Goal: Task Accomplishment & Management: Complete application form

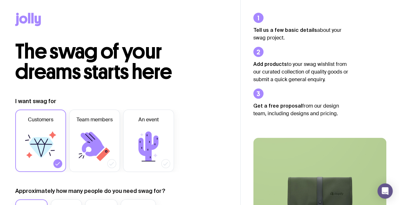
click at [49, 158] on icon at bounding box center [41, 146] width 38 height 38
click at [0, 0] on input "Customers" at bounding box center [0, 0] width 0 height 0
click at [59, 157] on label "Customers" at bounding box center [40, 140] width 51 height 62
click at [0, 0] on input "Customers" at bounding box center [0, 0] width 0 height 0
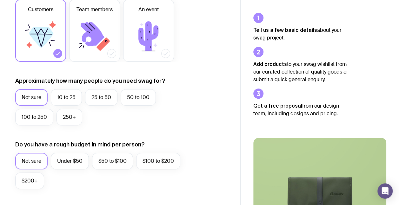
scroll to position [111, 0]
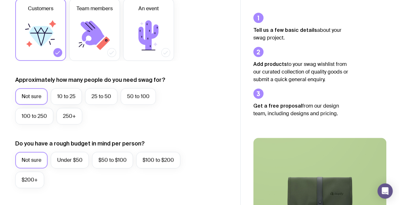
drag, startPoint x: 68, startPoint y: 99, endPoint x: 33, endPoint y: 100, distance: 35.0
click at [33, 100] on label "Not sure" at bounding box center [31, 96] width 32 height 17
click at [0, 0] on input "Not sure" at bounding box center [0, 0] width 0 height 0
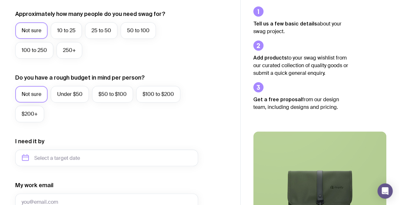
scroll to position [197, 0]
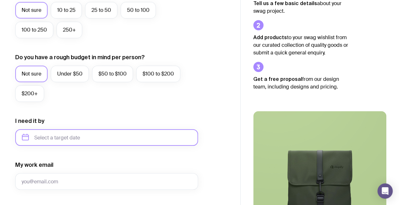
click at [37, 140] on input "text" at bounding box center [106, 137] width 183 height 17
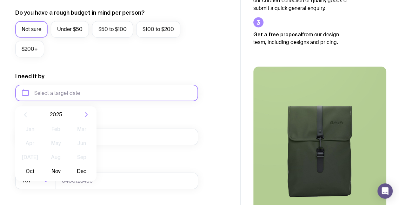
scroll to position [242, 0]
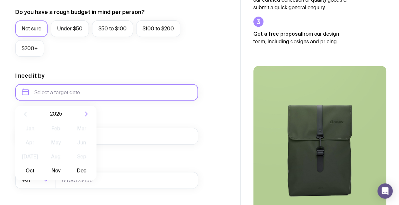
click at [26, 171] on button "Oct" at bounding box center [29, 170] width 23 height 13
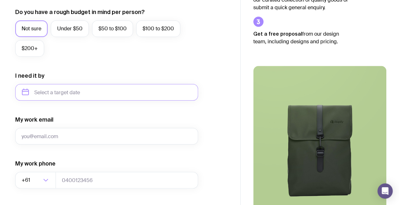
type input "[DATE]"
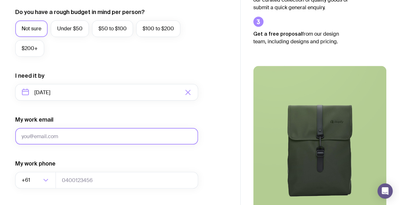
click at [28, 133] on input "My work email" at bounding box center [106, 136] width 183 height 17
type input "[EMAIL_ADDRESS][DOMAIN_NAME]"
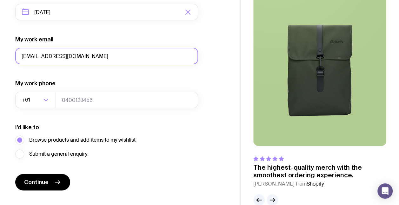
scroll to position [324, 0]
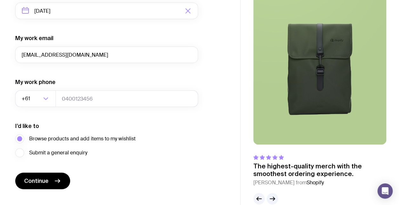
click at [55, 100] on div "Loading..." at bounding box center [49, 98] width 14 height 17
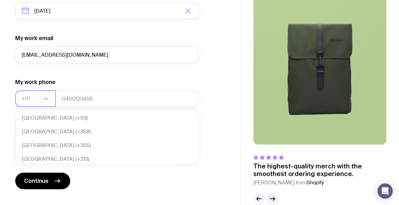
scroll to position [137, 0]
click at [29, 160] on li "Australia (+61)" at bounding box center [107, 158] width 182 height 14
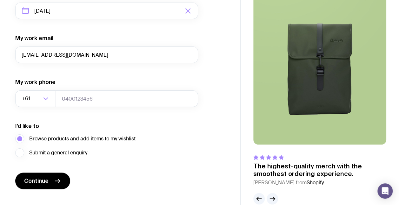
click at [20, 140] on label "Browse products and add items to my wishlist" at bounding box center [75, 138] width 120 height 9
click at [0, 0] on input "Browse products and add items to my wishlist" at bounding box center [0, 0] width 0 height 0
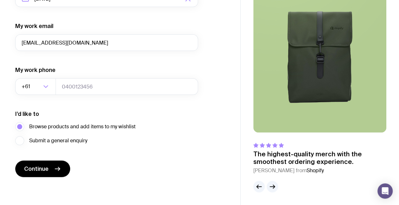
click at [57, 173] on button "Continue" at bounding box center [42, 168] width 55 height 17
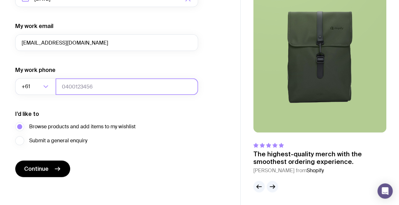
drag, startPoint x: 109, startPoint y: 104, endPoint x: 88, endPoint y: 79, distance: 32.0
click at [88, 79] on input "tel" at bounding box center [127, 86] width 143 height 17
drag, startPoint x: 88, startPoint y: 79, endPoint x: 121, endPoint y: 83, distance: 33.2
click at [121, 83] on input "tel" at bounding box center [127, 86] width 143 height 17
type input "040056701"
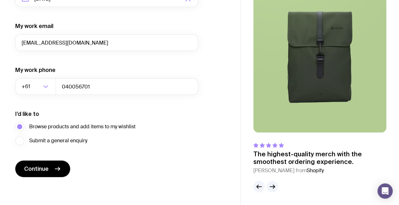
click at [58, 168] on icon "submit" at bounding box center [57, 168] width 5 height 0
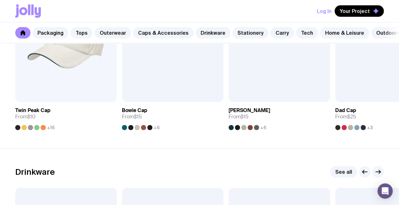
scroll to position [798, 0]
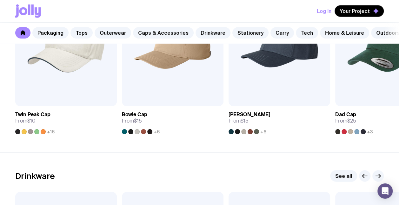
click at [50, 83] on img at bounding box center [66, 45] width 102 height 122
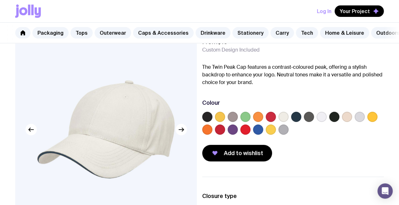
scroll to position [35, 0]
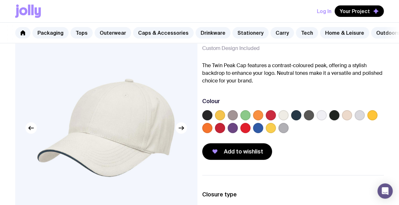
click at [349, 119] on label at bounding box center [347, 115] width 10 height 10
click at [0, 0] on input "radio" at bounding box center [0, 0] width 0 height 0
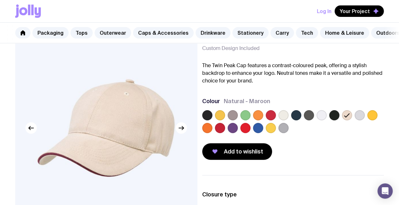
click at [263, 159] on button "Add to wishlist" at bounding box center [237, 151] width 70 height 17
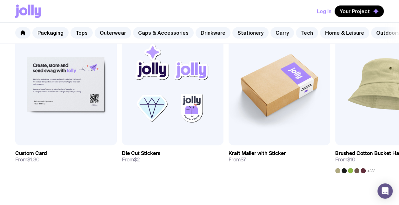
scroll to position [374, 0]
click at [379, 194] on div "Open Intercom Messenger" at bounding box center [385, 190] width 15 height 15
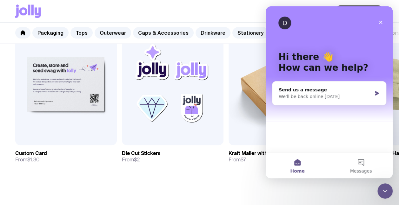
scroll to position [0, 0]
click at [337, 90] on div "Send us a message" at bounding box center [325, 89] width 93 height 7
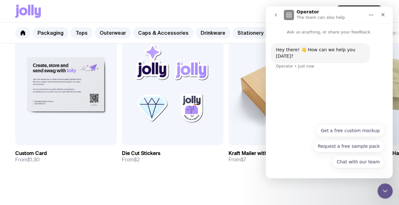
click at [368, 160] on button "Chat with our team" at bounding box center [358, 161] width 52 height 13
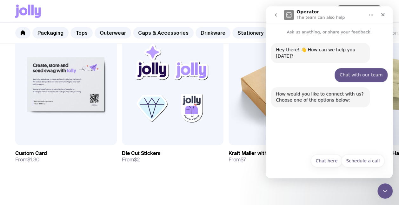
click at [335, 163] on button "Chat here" at bounding box center [326, 160] width 31 height 13
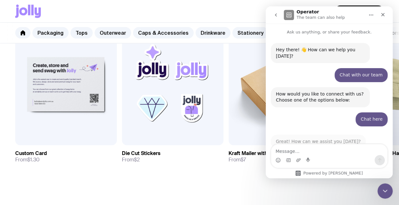
scroll to position [8, 0]
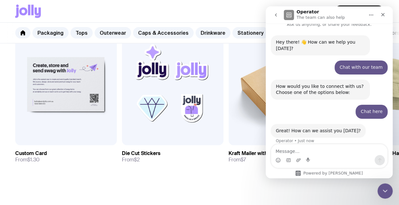
click at [381, 17] on div "Close" at bounding box center [383, 14] width 11 height 11
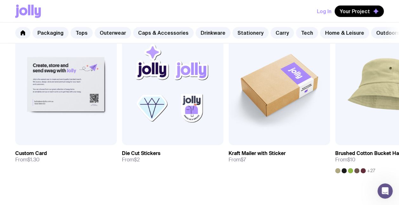
click at [279, 34] on link "Carry" at bounding box center [283, 32] width 24 height 11
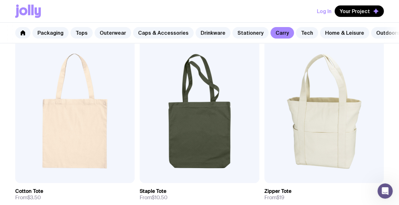
scroll to position [127, 0]
click at [57, 38] on link "Packaging" at bounding box center [50, 32] width 36 height 11
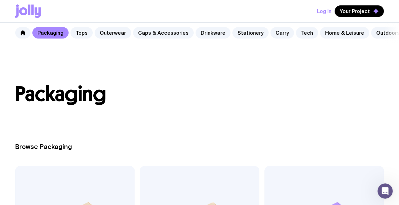
click at [82, 36] on link "Tops" at bounding box center [82, 32] width 22 height 11
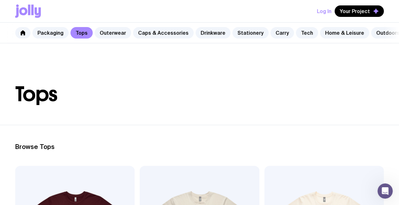
click at [105, 38] on link "Outerwear" at bounding box center [113, 32] width 37 height 11
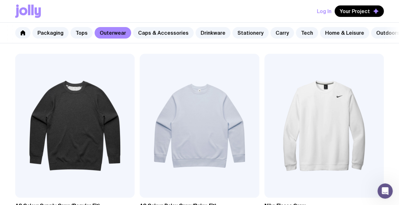
scroll to position [118, 0]
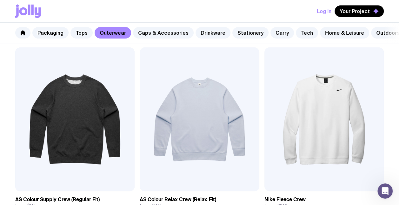
click at [112, 36] on link "Outerwear" at bounding box center [113, 32] width 37 height 11
click at [152, 34] on link "Caps & Accessories" at bounding box center [163, 32] width 61 height 11
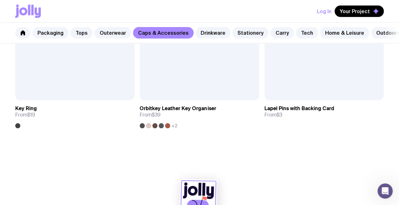
scroll to position [1587, 0]
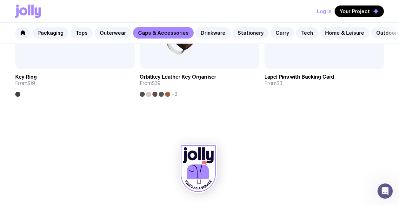
click at [200, 172] on icon at bounding box center [201, 168] width 2 height 9
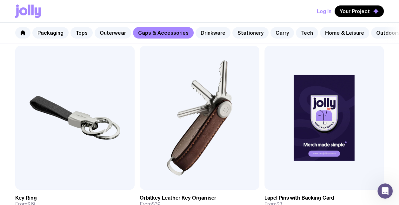
scroll to position [1462, 0]
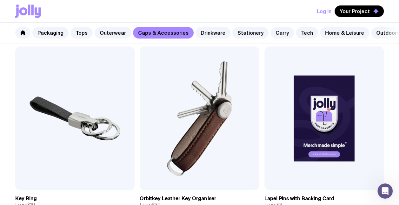
click at [205, 34] on link "Drinkware" at bounding box center [213, 32] width 35 height 11
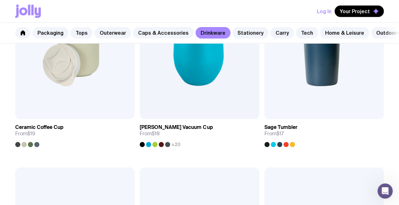
scroll to position [382, 0]
click at [240, 37] on link "Stationery" at bounding box center [251, 32] width 36 height 11
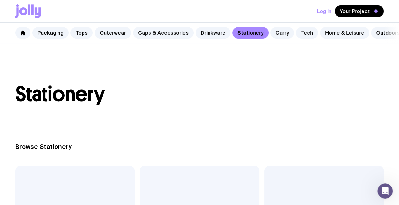
scroll to position [8, 0]
click at [282, 38] on div "Packaging Tops Outerwear Caps & Accessories Drinkware Stationery Carry Tech Hom…" at bounding box center [199, 33] width 399 height 21
click at [279, 33] on link "Carry" at bounding box center [283, 32] width 24 height 11
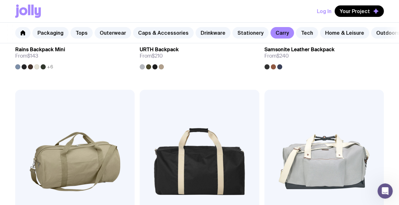
scroll to position [1230, 0]
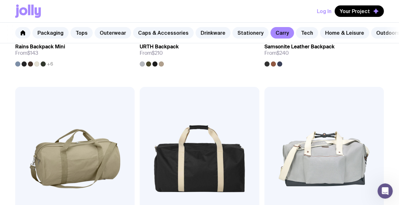
click at [297, 36] on link "Tech" at bounding box center [307, 32] width 22 height 11
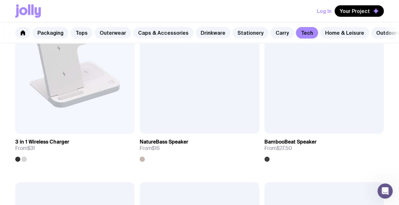
scroll to position [760, 0]
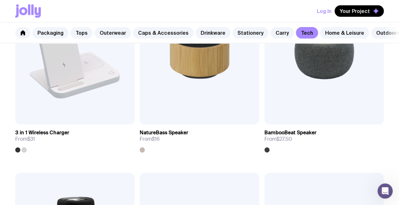
click at [352, 31] on link "Home & Leisure" at bounding box center [344, 32] width 49 height 11
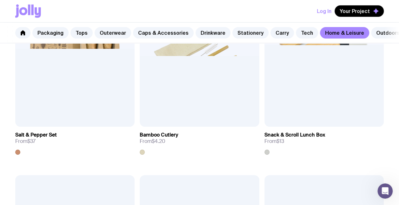
scroll to position [950, 0]
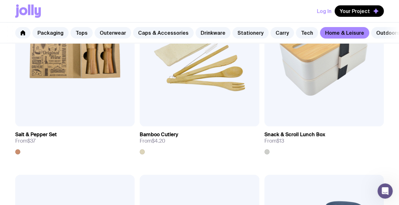
click at [383, 33] on link "Outdoors" at bounding box center [389, 32] width 34 height 11
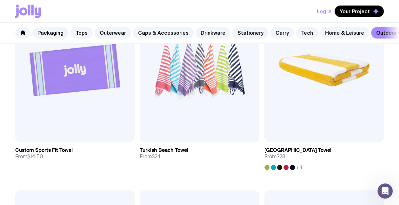
scroll to position [553, 0]
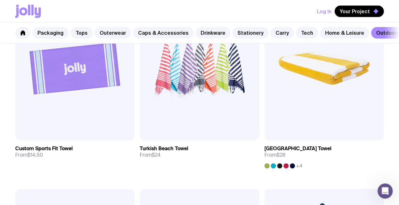
click at [206, 98] on img at bounding box center [199, 69] width 119 height 144
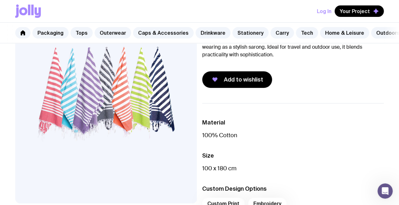
scroll to position [67, 0]
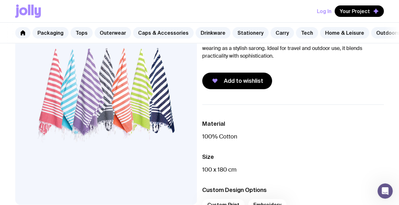
click at [226, 85] on span "Add to wishlist" at bounding box center [243, 81] width 39 height 8
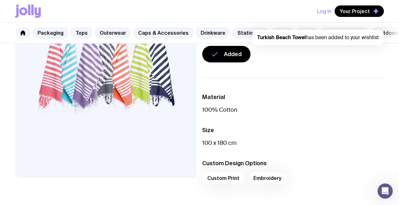
scroll to position [94, 0]
click at [372, 13] on button "Your Project" at bounding box center [359, 10] width 49 height 11
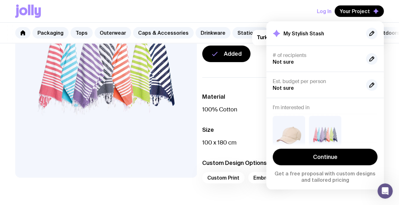
click at [324, 140] on div at bounding box center [325, 128] width 105 height 35
click at [351, 159] on link "Continue" at bounding box center [325, 156] width 105 height 17
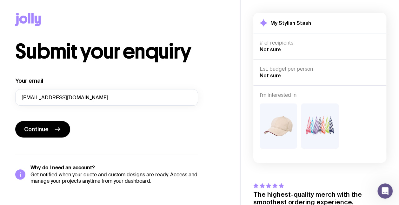
click at [54, 125] on button "Continue" at bounding box center [42, 129] width 55 height 17
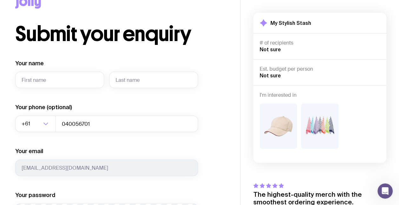
scroll to position [24, 0]
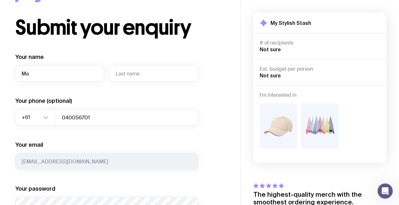
type input "M"
type input "maddy"
click at [152, 76] on input "text" at bounding box center [153, 73] width 89 height 17
type input "swanborough"
click at [63, 80] on input "maddy" at bounding box center [59, 73] width 89 height 17
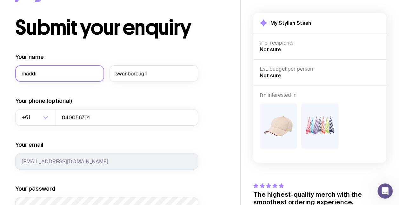
type input "[PERSON_NAME]"
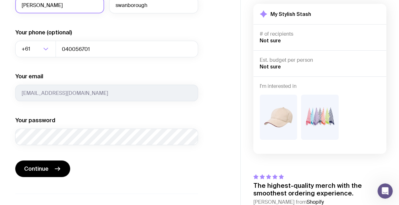
scroll to position [92, 0]
click at [44, 171] on span "Continue" at bounding box center [36, 169] width 24 height 8
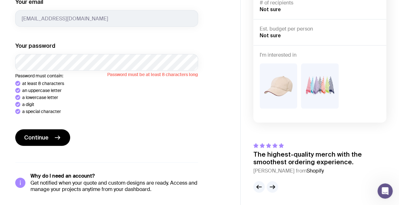
click at [41, 138] on span "Continue" at bounding box center [36, 137] width 24 height 8
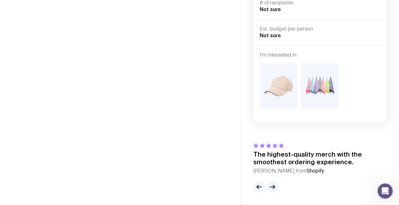
scroll to position [39, 0]
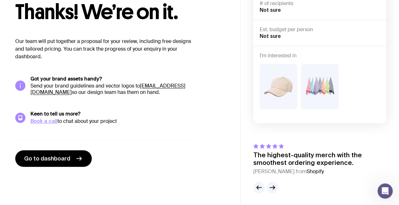
click at [318, 95] on img at bounding box center [320, 86] width 38 height 45
click at [58, 151] on link "Go to dashboard" at bounding box center [53, 158] width 77 height 17
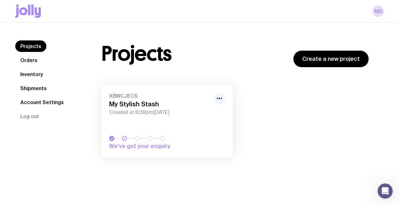
click at [155, 106] on h3 "My Stylish Stash" at bounding box center [159, 104] width 101 height 8
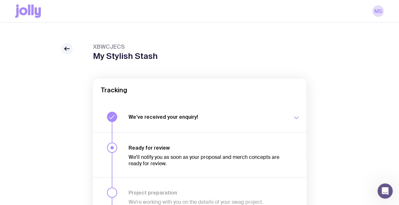
click at [66, 51] on icon at bounding box center [67, 49] width 8 height 8
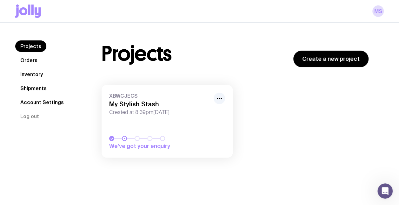
click at [318, 59] on link "Create a new project" at bounding box center [331, 59] width 75 height 17
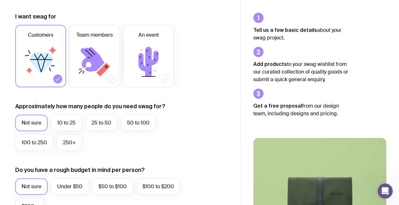
scroll to position [263, 0]
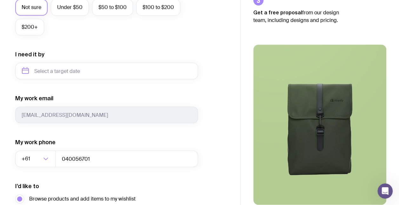
click at [383, 188] on icon "Open Intercom Messenger" at bounding box center [385, 191] width 10 height 10
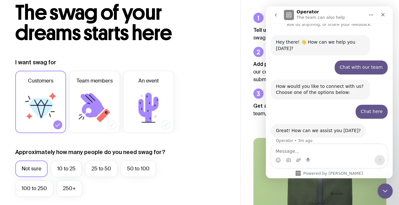
scroll to position [0, 0]
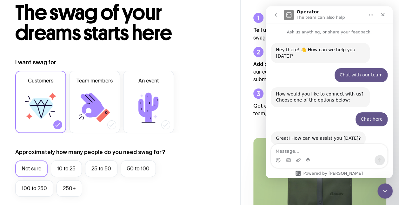
click at [386, 18] on div "Close" at bounding box center [383, 14] width 11 height 11
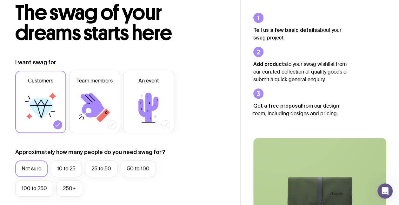
click at [84, 116] on icon at bounding box center [95, 107] width 38 height 38
click at [0, 0] on input "Team members" at bounding box center [0, 0] width 0 height 0
click at [153, 111] on icon at bounding box center [149, 107] width 38 height 38
click at [0, 0] on input "An event" at bounding box center [0, 0] width 0 height 0
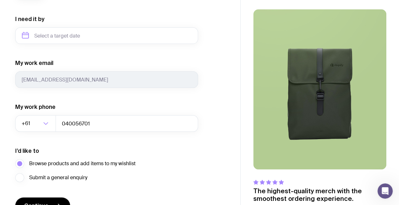
scroll to position [336, 0]
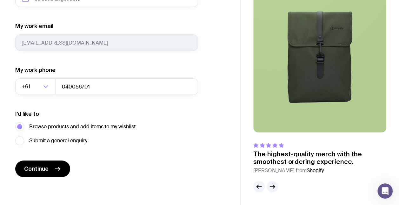
click at [34, 168] on span "Continue" at bounding box center [36, 169] width 24 height 8
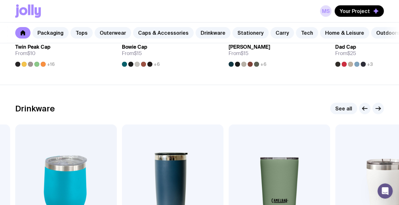
scroll to position [865, 0]
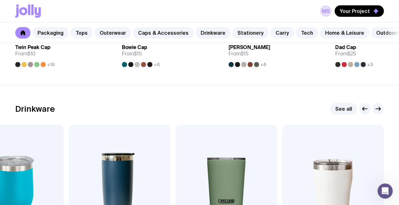
click at [377, 32] on link "Outdoors" at bounding box center [389, 32] width 34 height 11
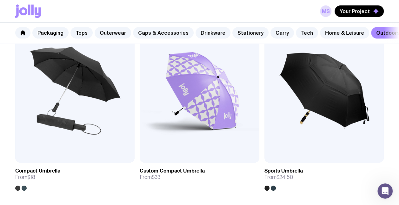
scroll to position [147, 0]
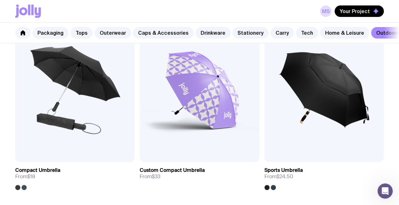
click at [219, 28] on link "Drinkware" at bounding box center [213, 32] width 35 height 11
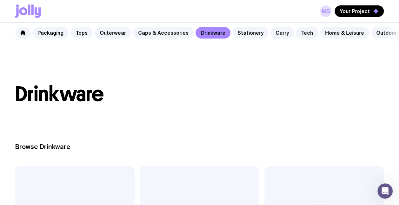
click at [243, 34] on link "Stationery" at bounding box center [251, 32] width 36 height 11
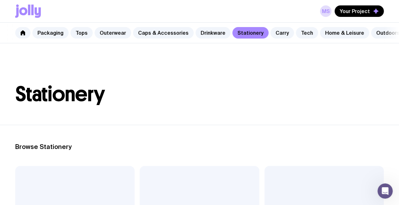
click at [271, 31] on link "Carry" at bounding box center [283, 32] width 24 height 11
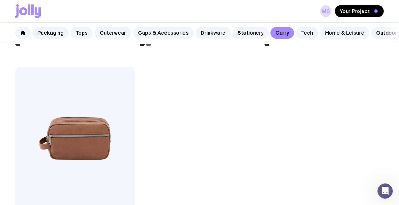
scroll to position [2204, 0]
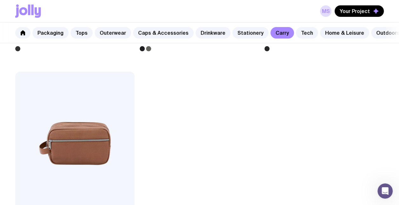
click at [35, 171] on img at bounding box center [74, 144] width 119 height 144
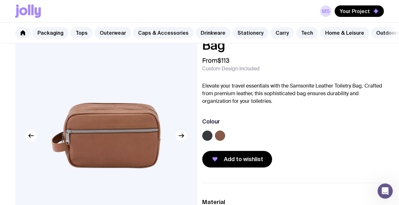
scroll to position [32, 0]
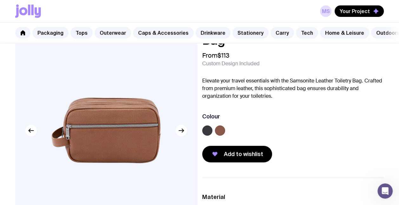
click at [235, 158] on span "Add to wishlist" at bounding box center [243, 154] width 39 height 8
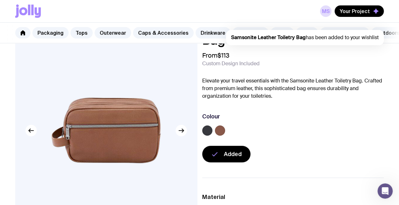
click at [364, 14] on span "Your Project" at bounding box center [355, 11] width 30 height 6
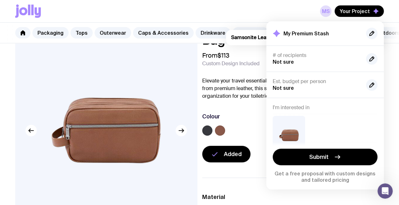
click at [293, 158] on button "Submit" at bounding box center [325, 156] width 105 height 17
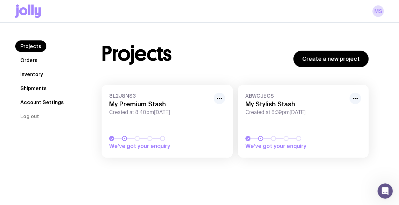
click at [27, 61] on link "Orders" at bounding box center [28, 59] width 27 height 11
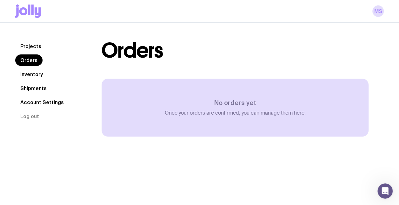
click at [26, 79] on link "Inventory" at bounding box center [31, 73] width 33 height 11
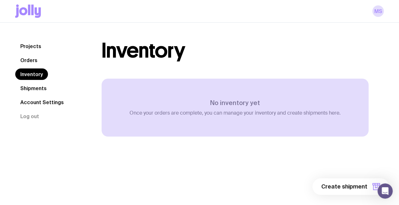
click at [21, 90] on link "Shipments" at bounding box center [33, 87] width 37 height 11
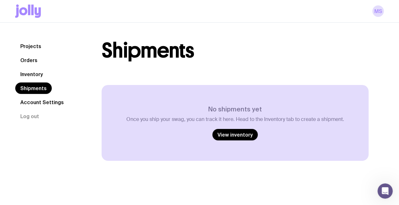
click at [25, 48] on link "Projects" at bounding box center [30, 45] width 31 height 11
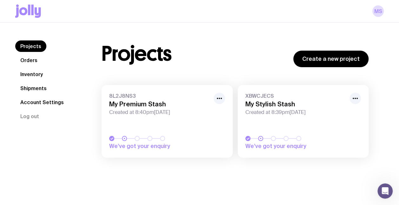
click at [314, 58] on link "Create a new project" at bounding box center [331, 59] width 75 height 17
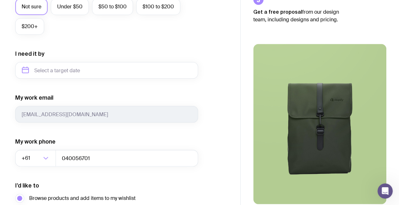
scroll to position [336, 0]
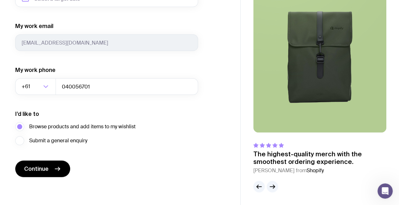
click at [36, 166] on span "Continue" at bounding box center [36, 169] width 24 height 8
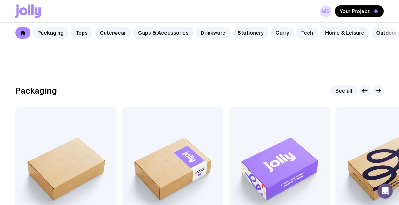
scroll to position [58, 0]
click at [341, 96] on link "See all" at bounding box center [344, 90] width 27 height 11
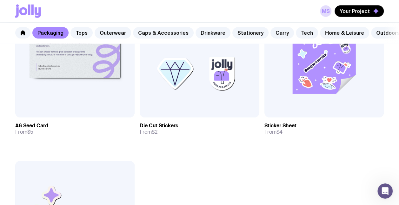
scroll to position [928, 0]
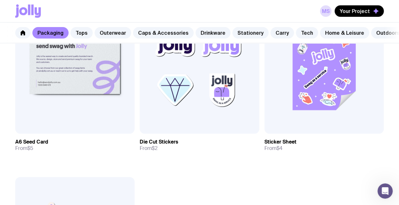
click at [214, 31] on link "Drinkware" at bounding box center [213, 32] width 35 height 11
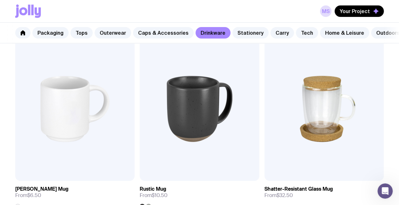
scroll to position [135, 0]
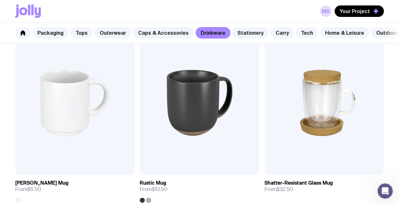
click at [152, 32] on link "Caps & Accessories" at bounding box center [163, 32] width 61 height 11
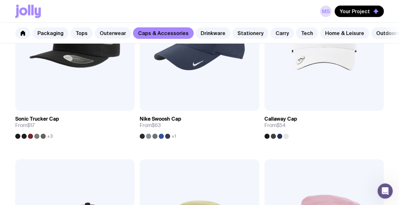
scroll to position [585, 0]
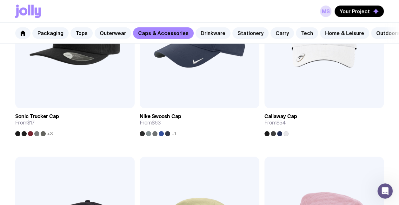
click at [43, 136] on div at bounding box center [43, 133] width 5 height 5
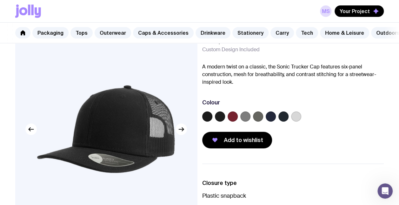
scroll to position [34, 0]
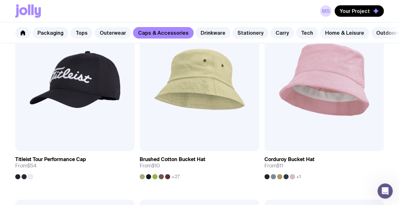
scroll to position [733, 0]
click at [191, 136] on img at bounding box center [199, 80] width 119 height 144
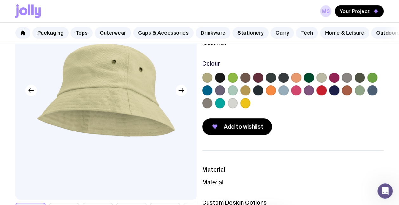
scroll to position [73, 0]
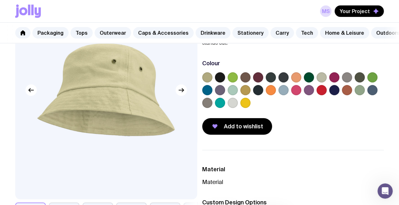
click at [372, 95] on label at bounding box center [373, 90] width 10 height 10
click at [0, 0] on input "radio" at bounding box center [0, 0] width 0 height 0
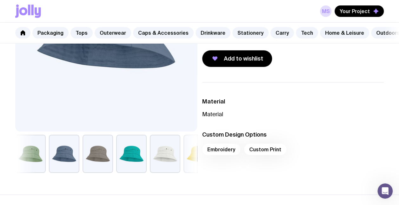
scroll to position [142, 0]
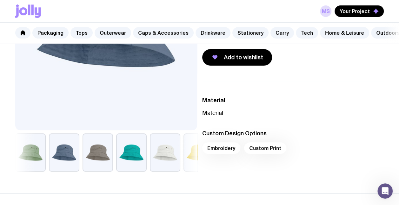
click at [216, 155] on div "Embroidery Custom Print" at bounding box center [293, 149] width 182 height 15
click at [221, 149] on div "Embroidery Custom Print" at bounding box center [293, 149] width 182 height 15
click at [265, 156] on div "Embroidery Custom Print" at bounding box center [293, 149] width 182 height 15
click at [258, 152] on div "Embroidery Custom Print" at bounding box center [293, 149] width 182 height 15
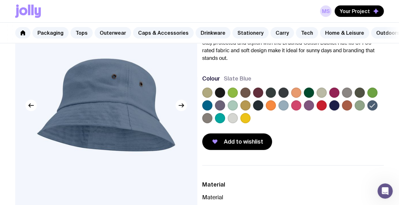
scroll to position [64, 0]
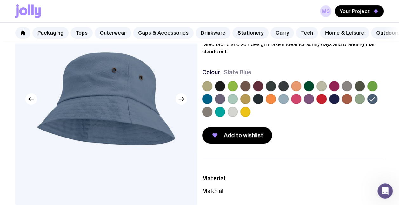
click at [226, 143] on button "Add to wishlist" at bounding box center [237, 135] width 70 height 17
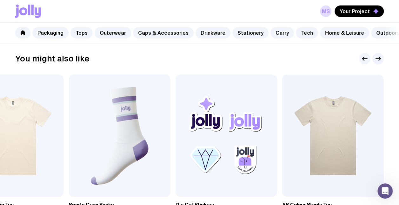
scroll to position [302, 0]
